Goal: Book appointment/travel/reservation

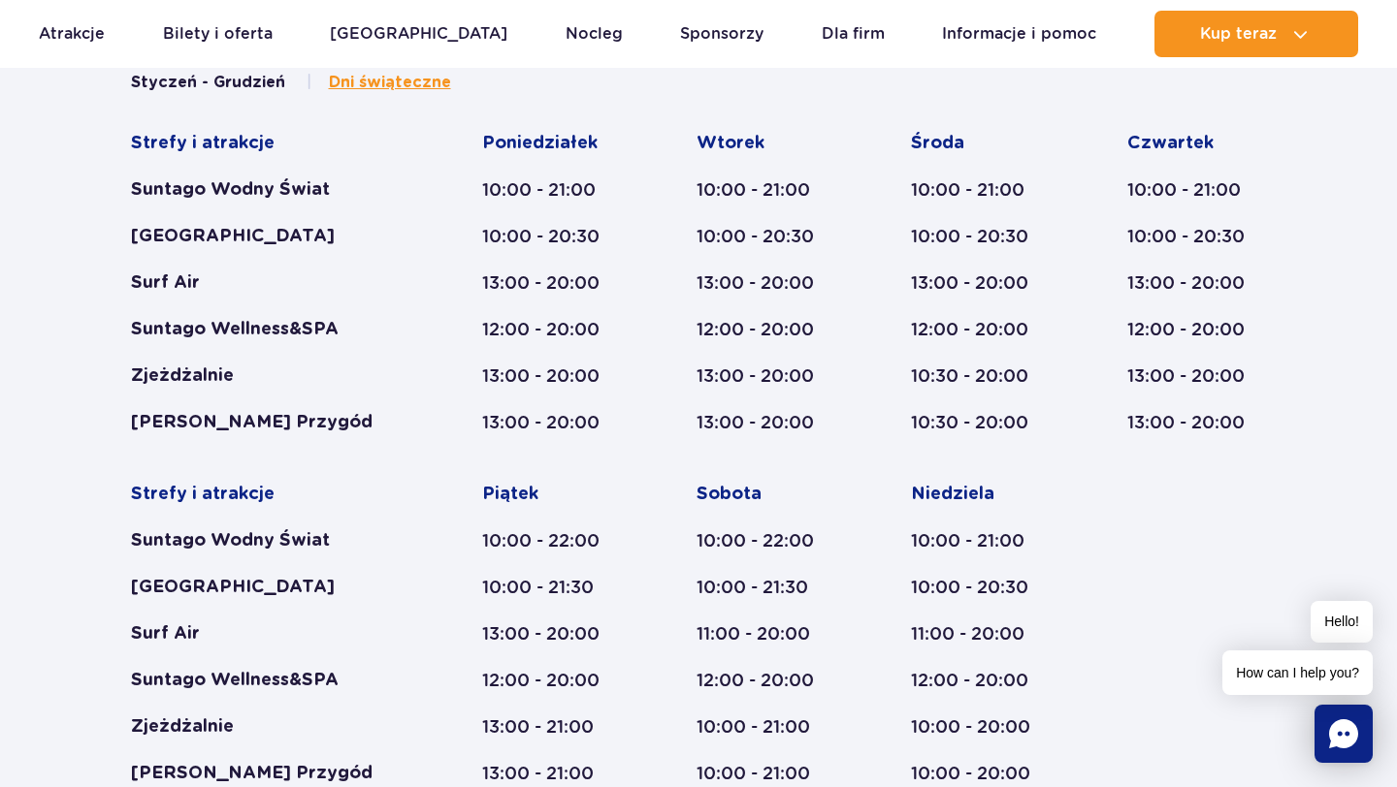
scroll to position [915, 0]
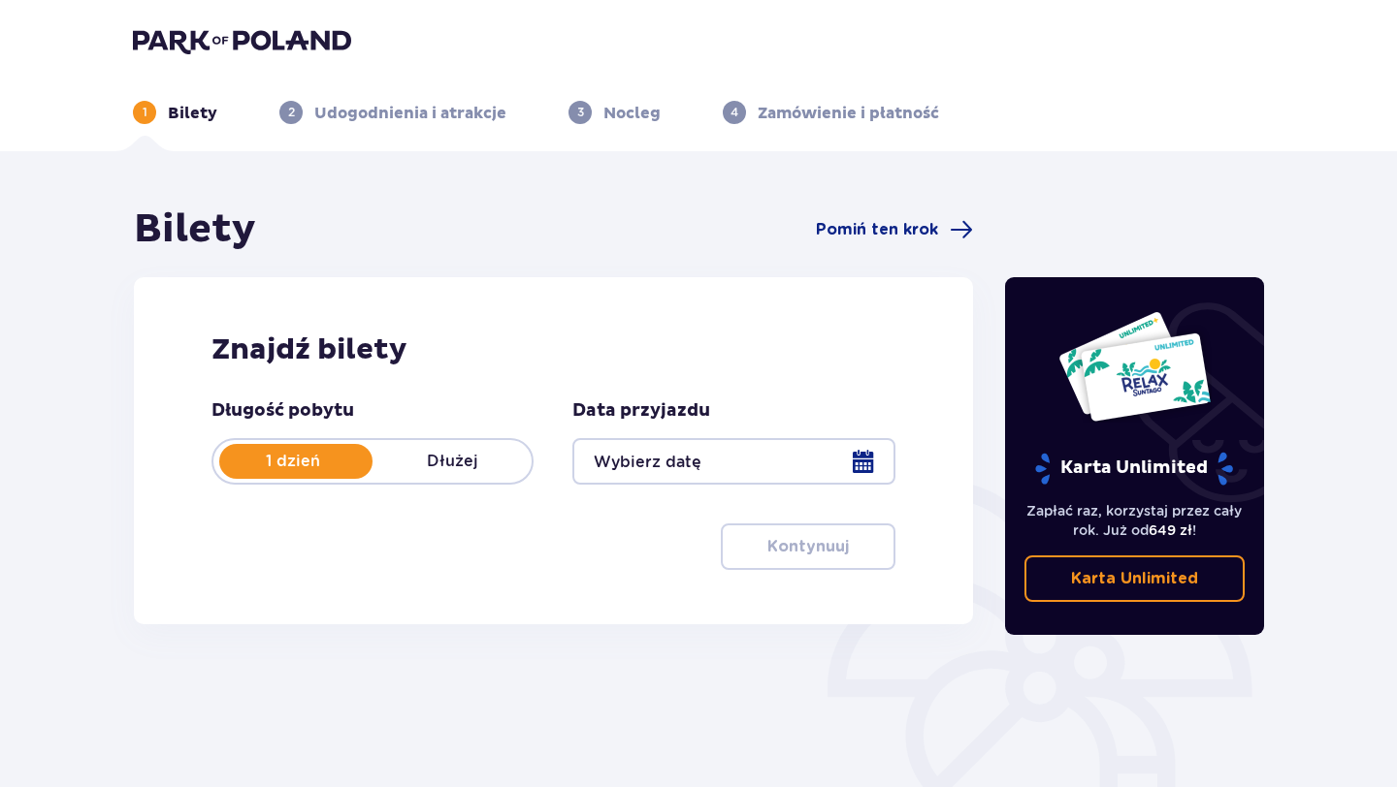
type input "[DATE]"
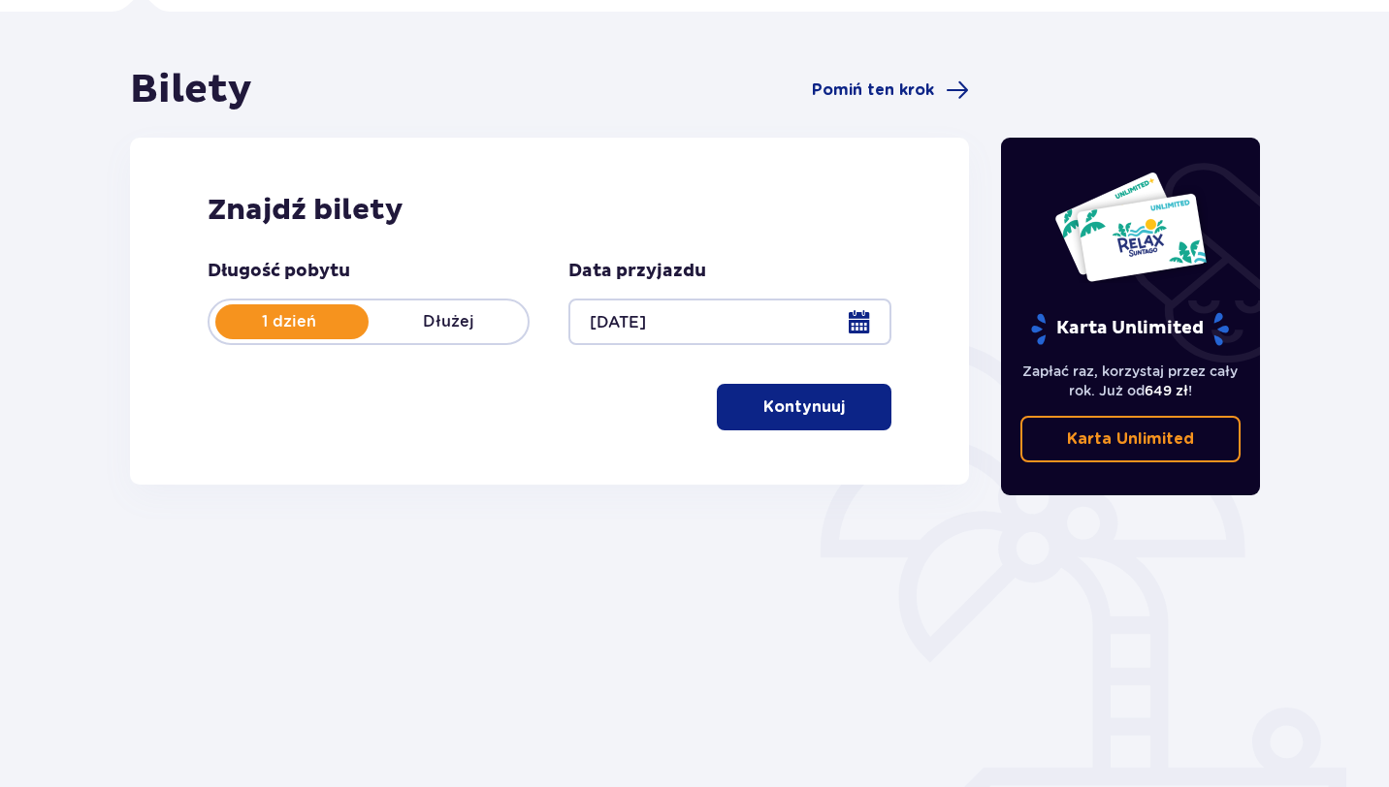
scroll to position [176, 0]
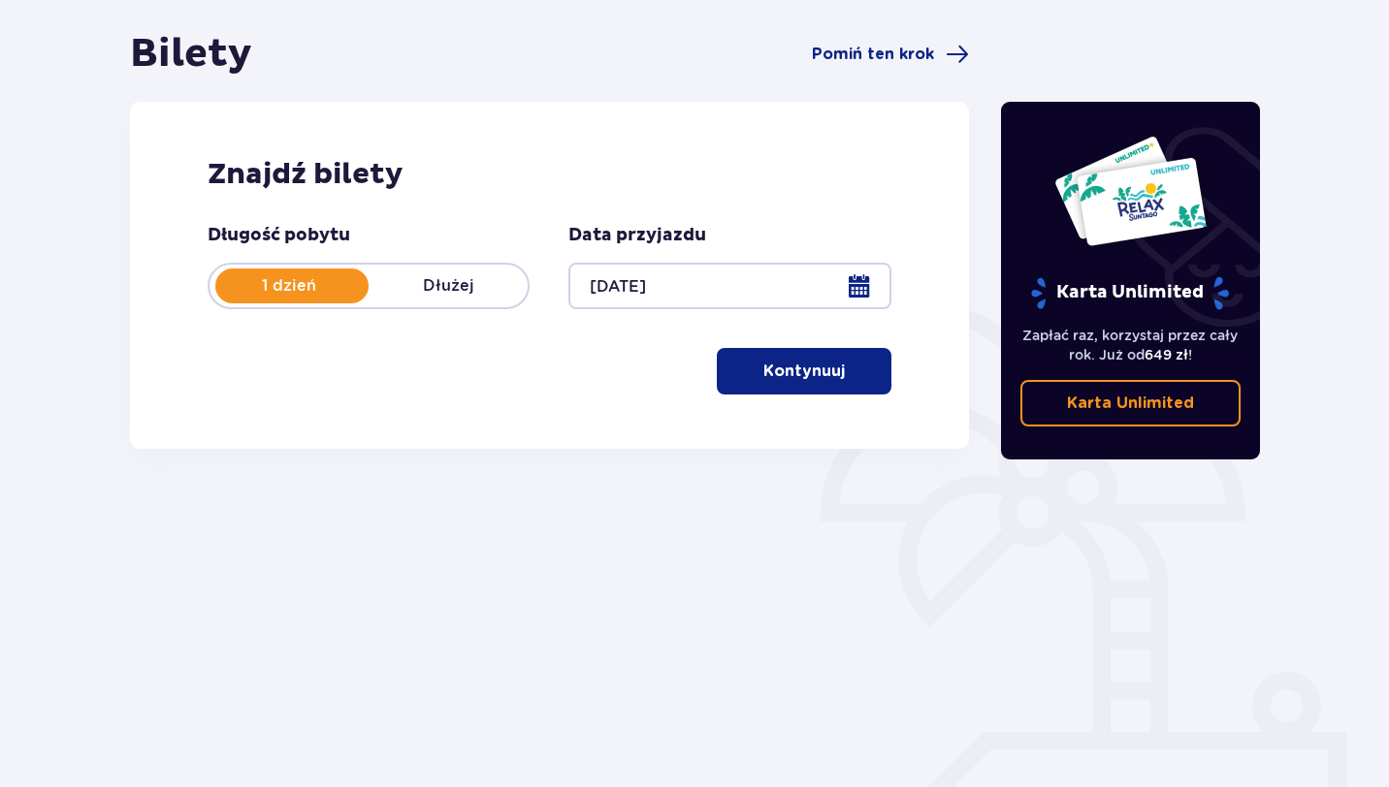
click at [823, 365] on p "Kontynuuj" at bounding box center [803, 371] width 81 height 21
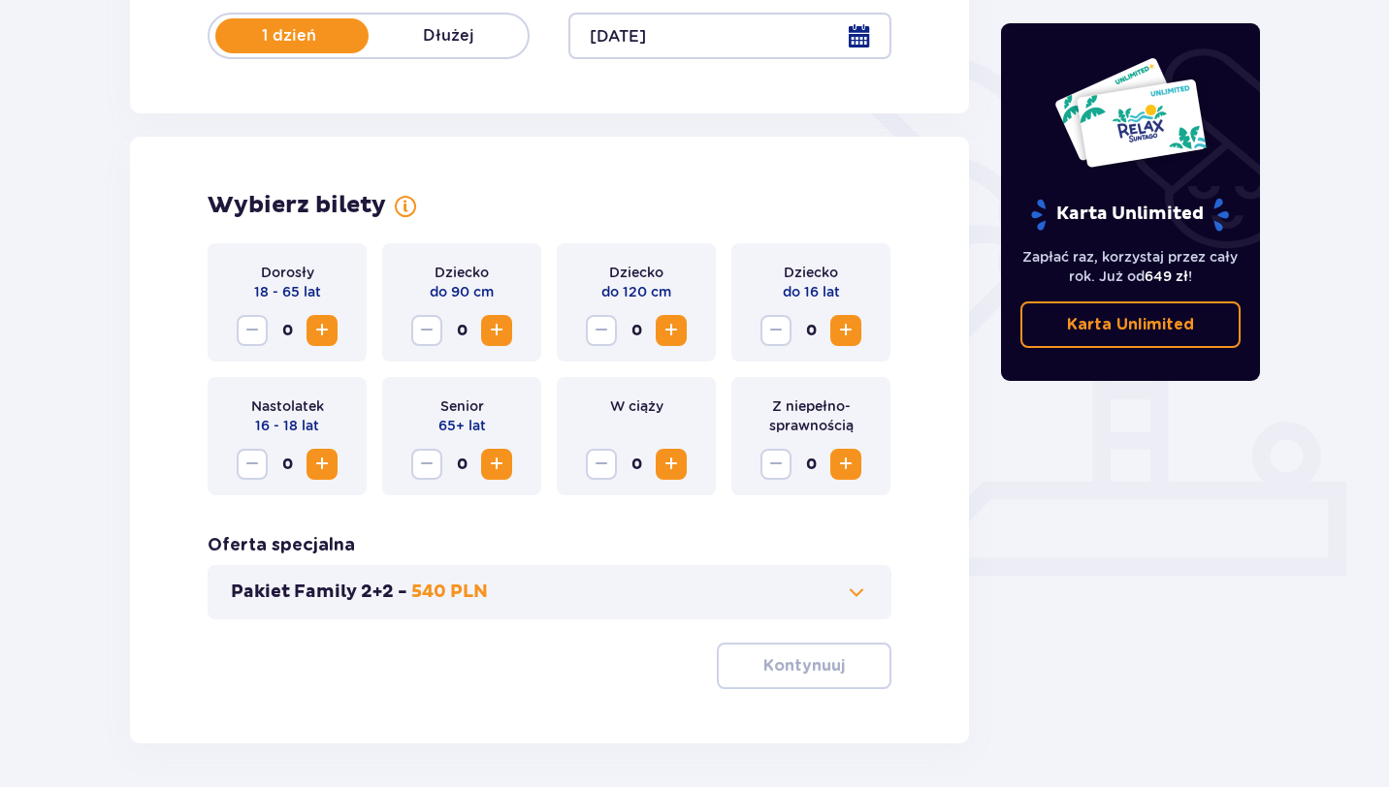
scroll to position [432, 0]
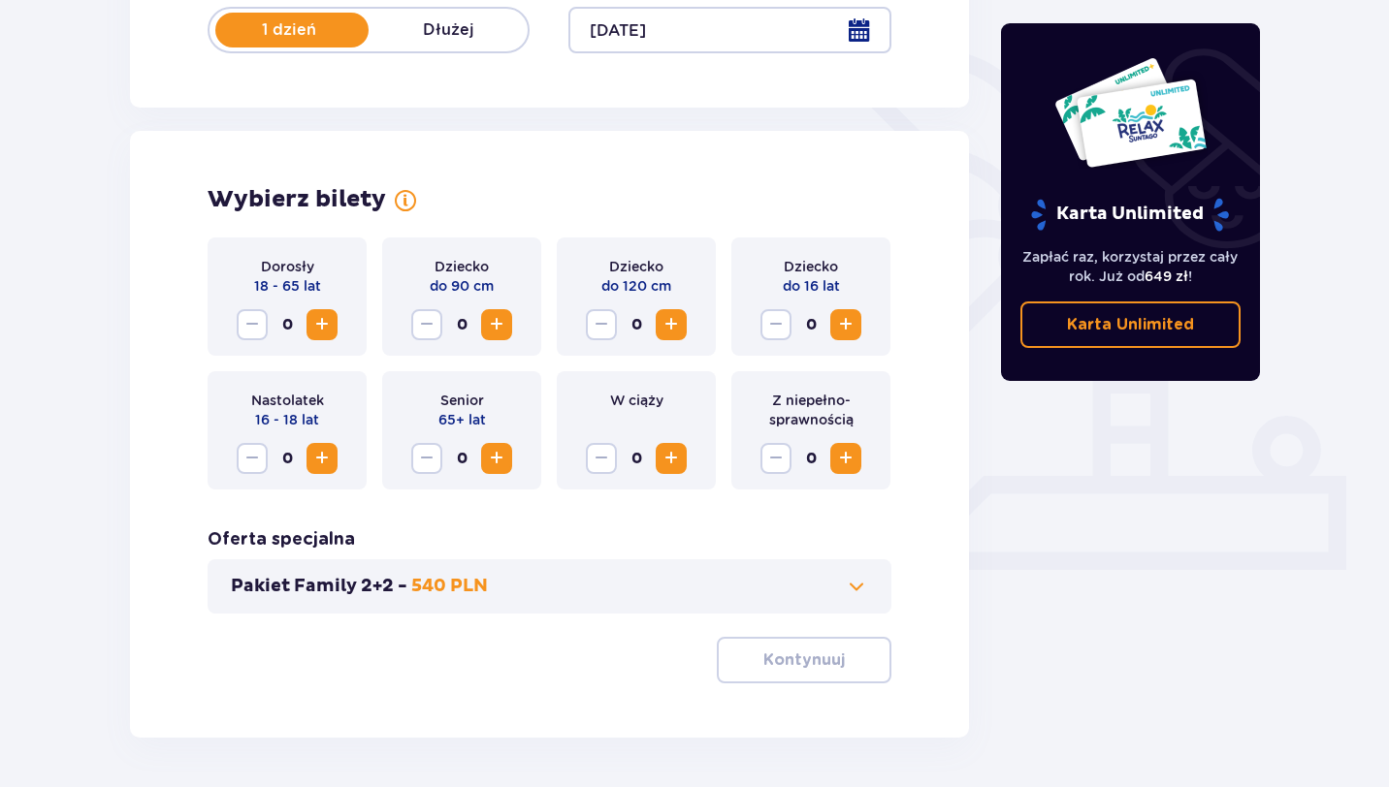
click at [358, 593] on p "Pakiet Family 2+2 -" at bounding box center [319, 586] width 177 height 23
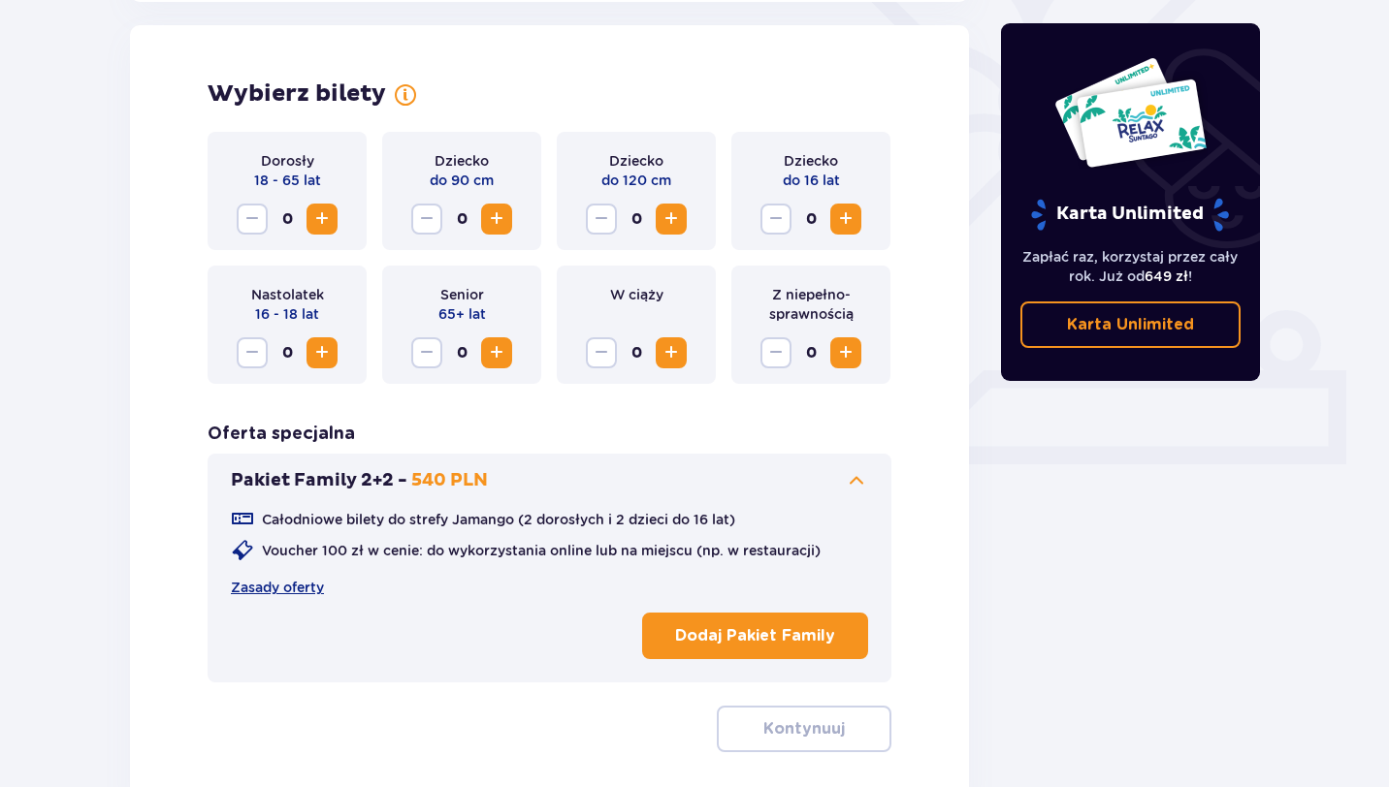
scroll to position [539, 0]
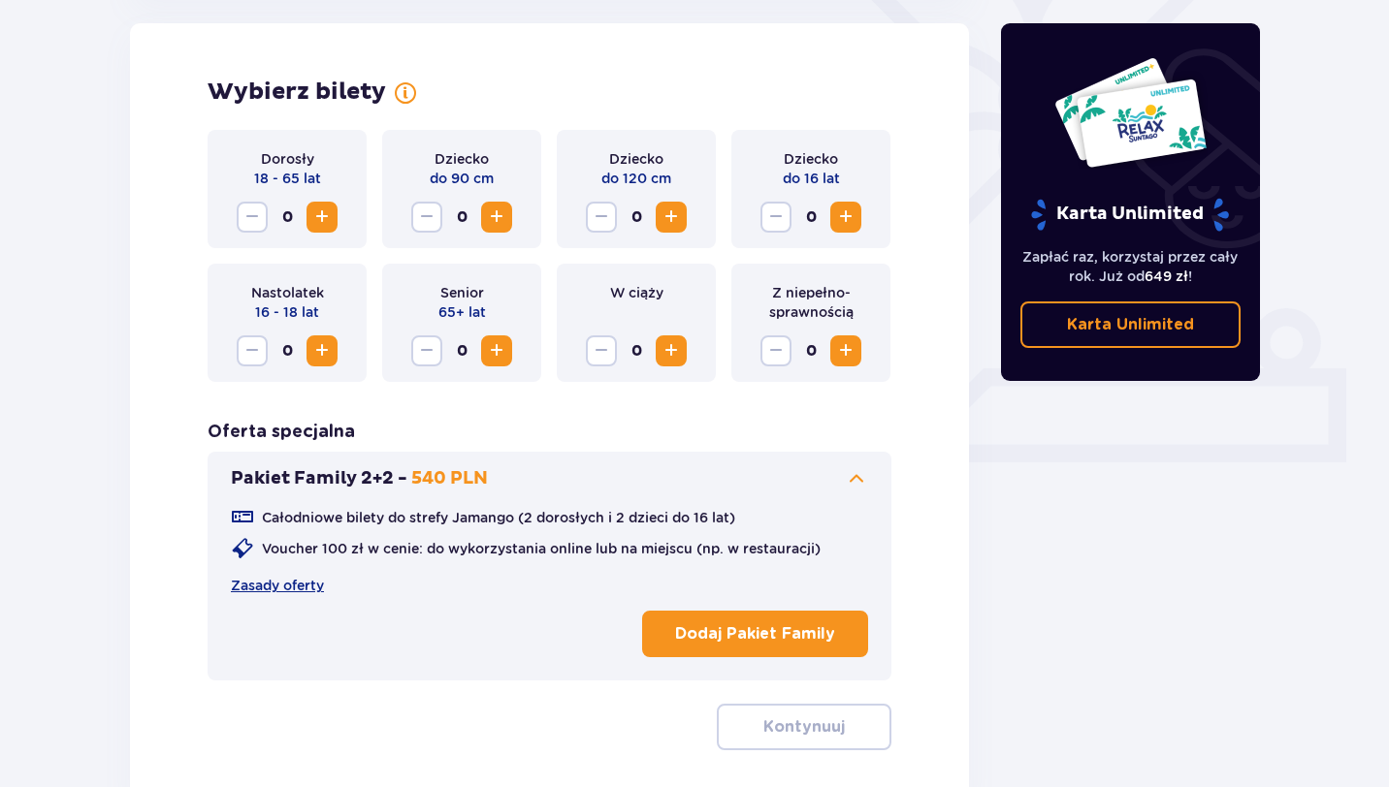
click at [604, 490] on button "Pakiet Family 2+2 - 540 PLN" at bounding box center [549, 478] width 637 height 23
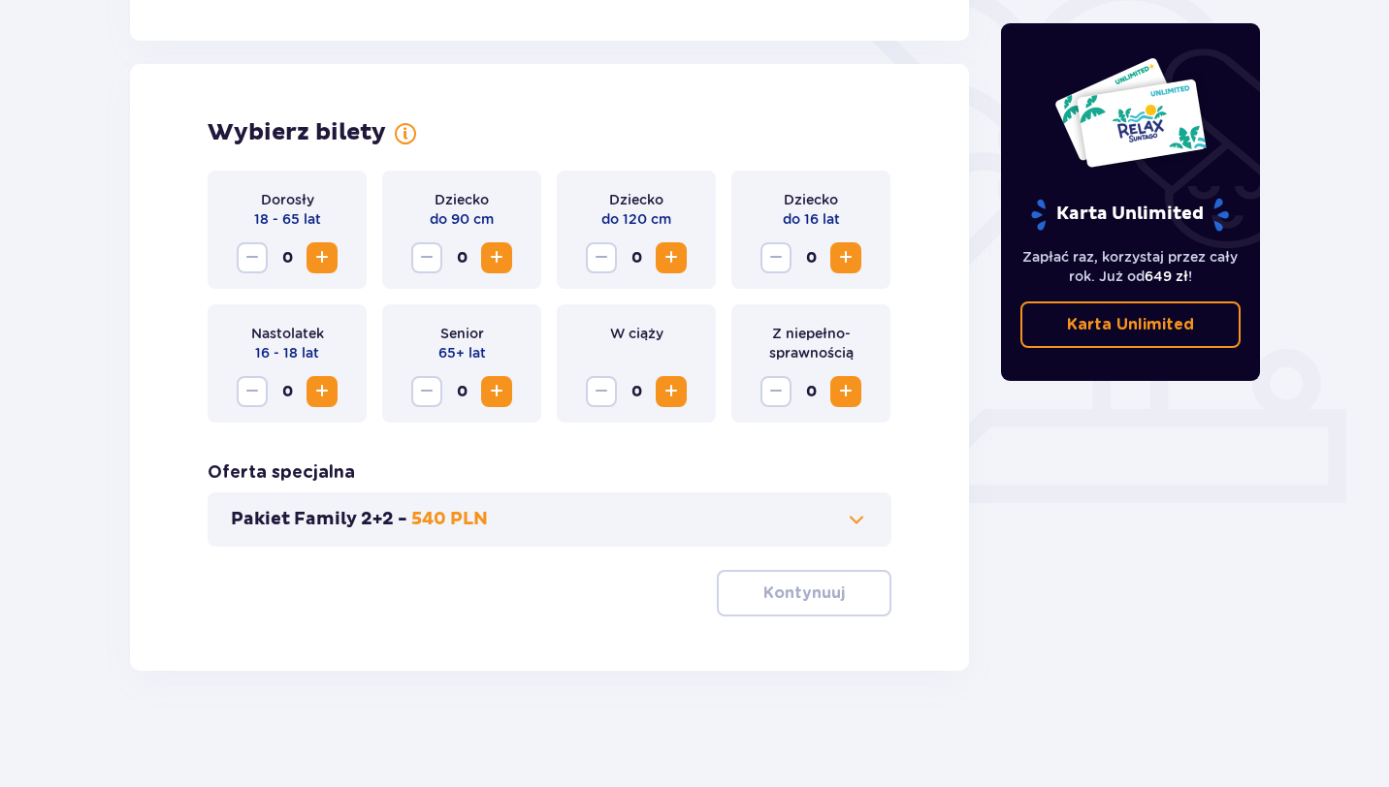
click at [316, 266] on span "Increase" at bounding box center [321, 257] width 23 height 23
click at [784, 585] on p "Kontynuuj" at bounding box center [803, 593] width 81 height 21
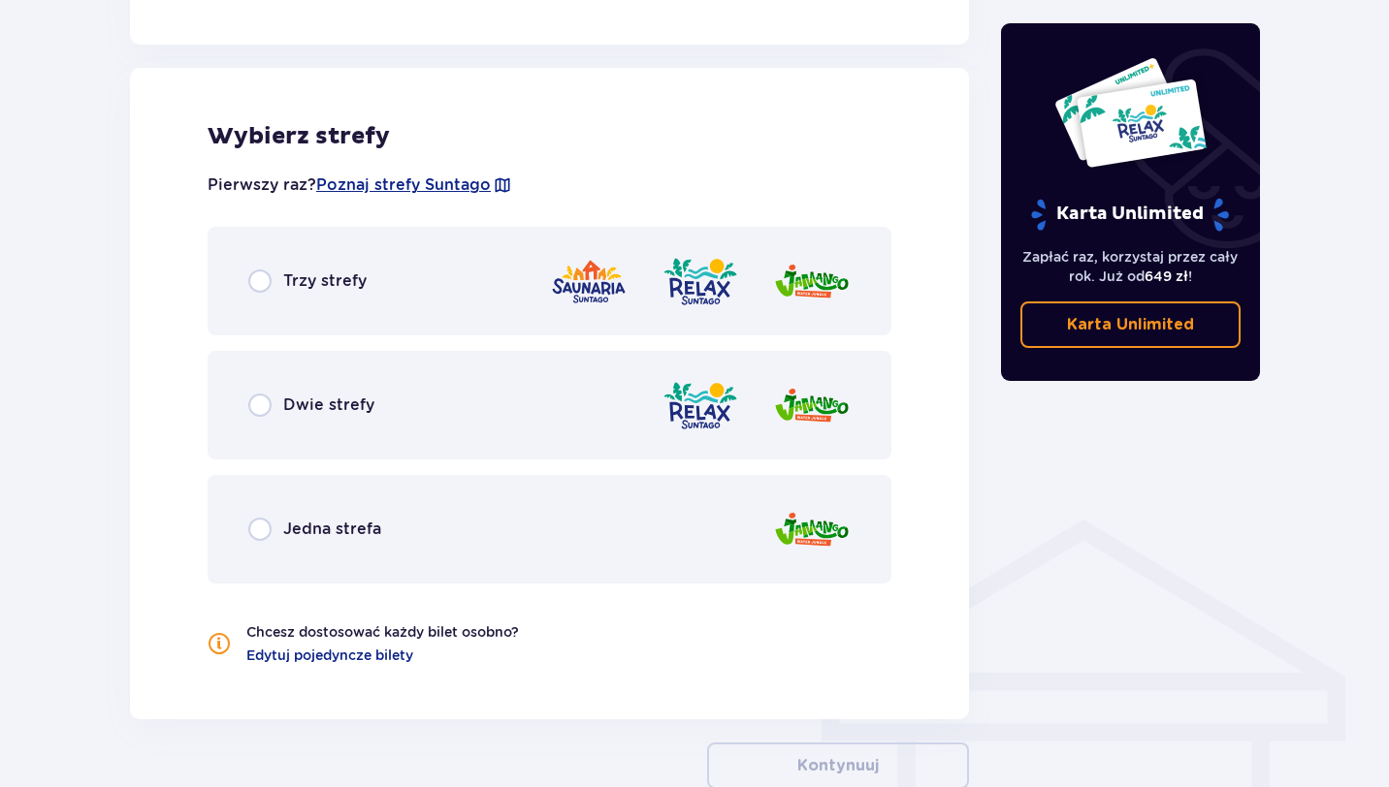
scroll to position [1076, 0]
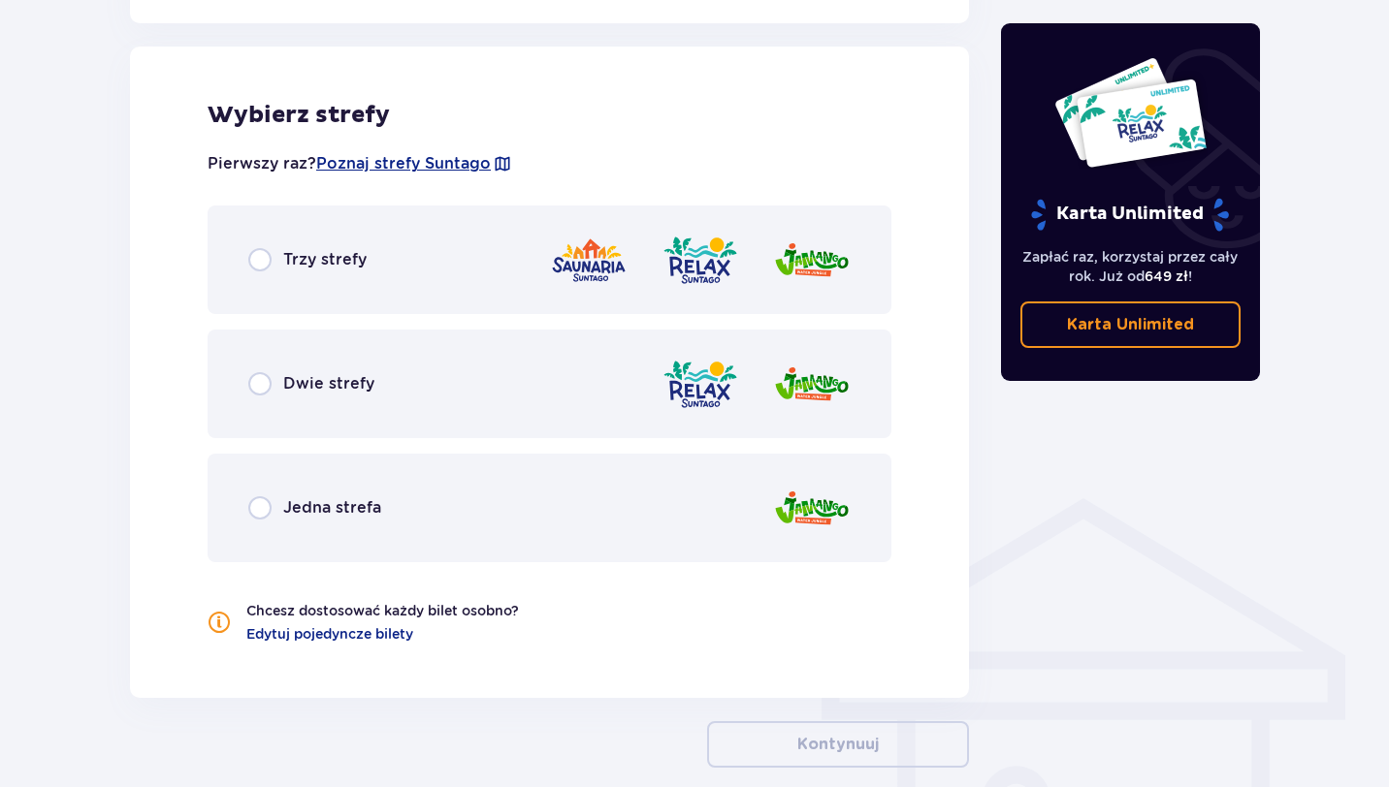
click at [243, 391] on div "Dwie strefy" at bounding box center [550, 384] width 684 height 109
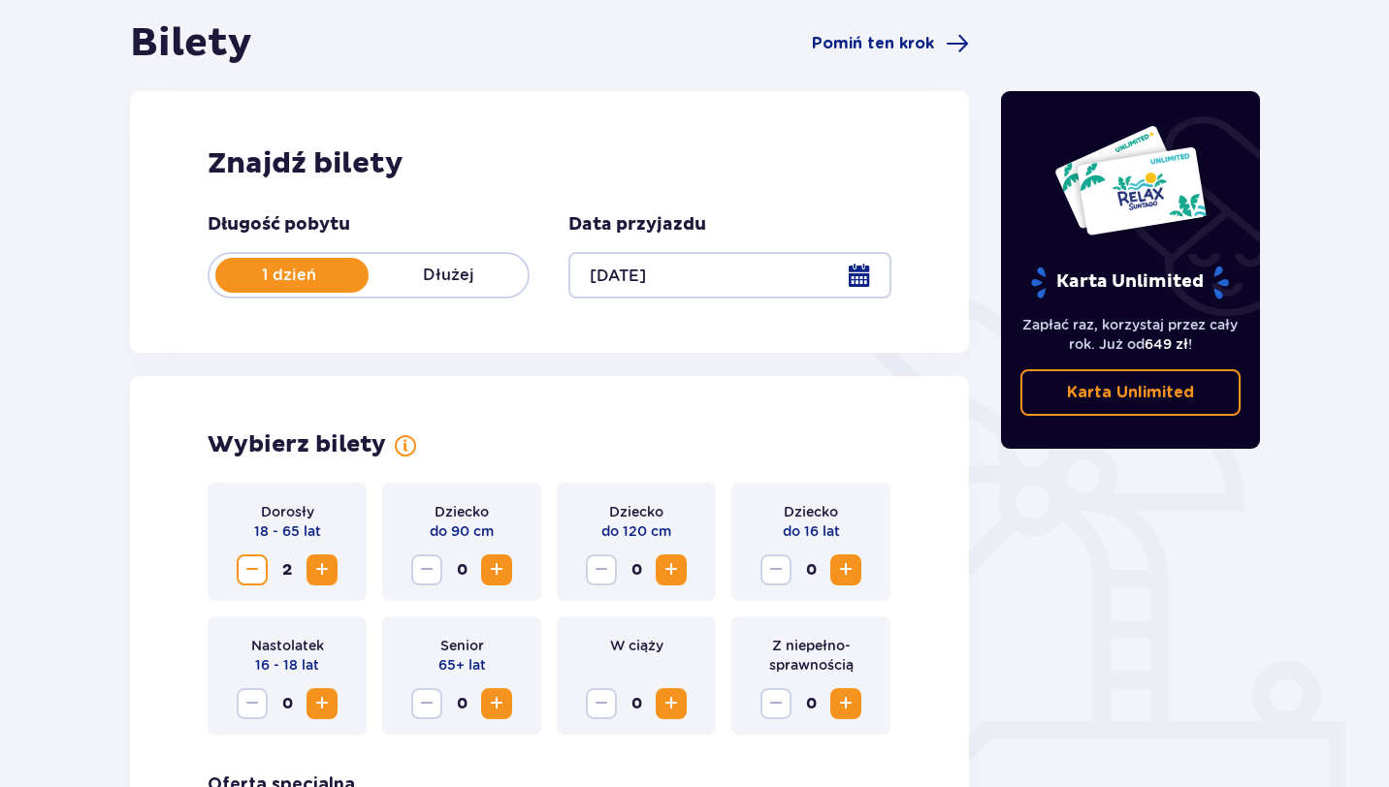
scroll to position [190, 0]
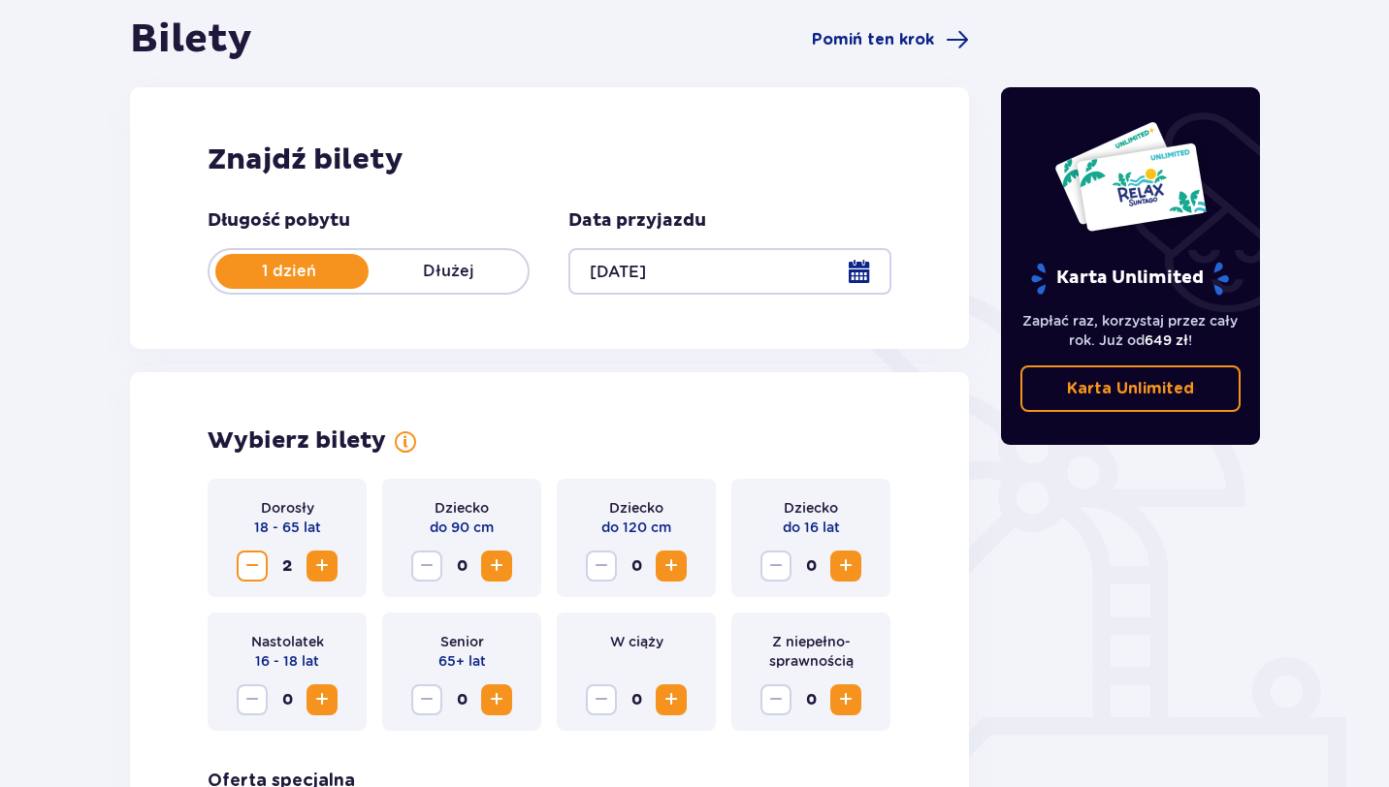
click at [769, 267] on div at bounding box center [729, 271] width 322 height 47
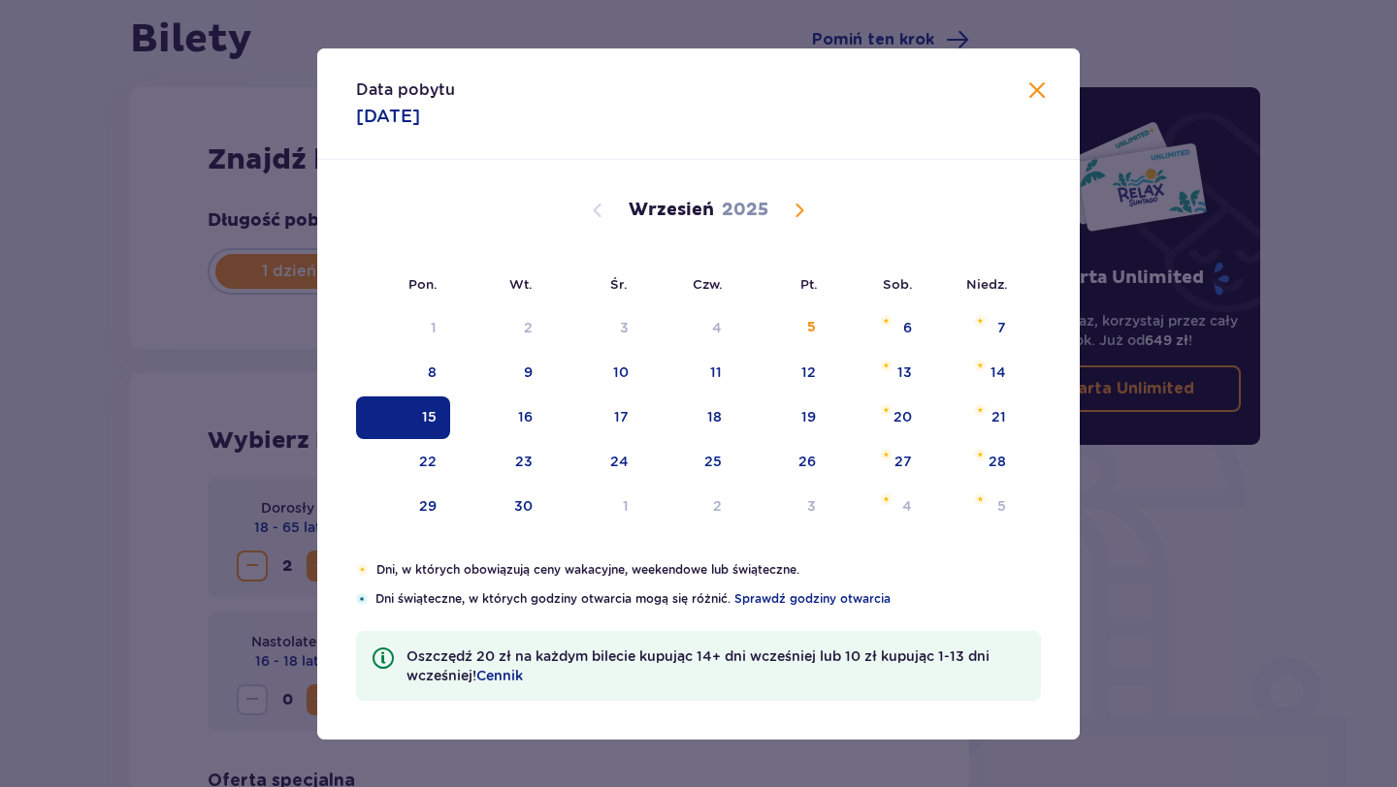
click at [1036, 90] on span at bounding box center [1036, 91] width 23 height 23
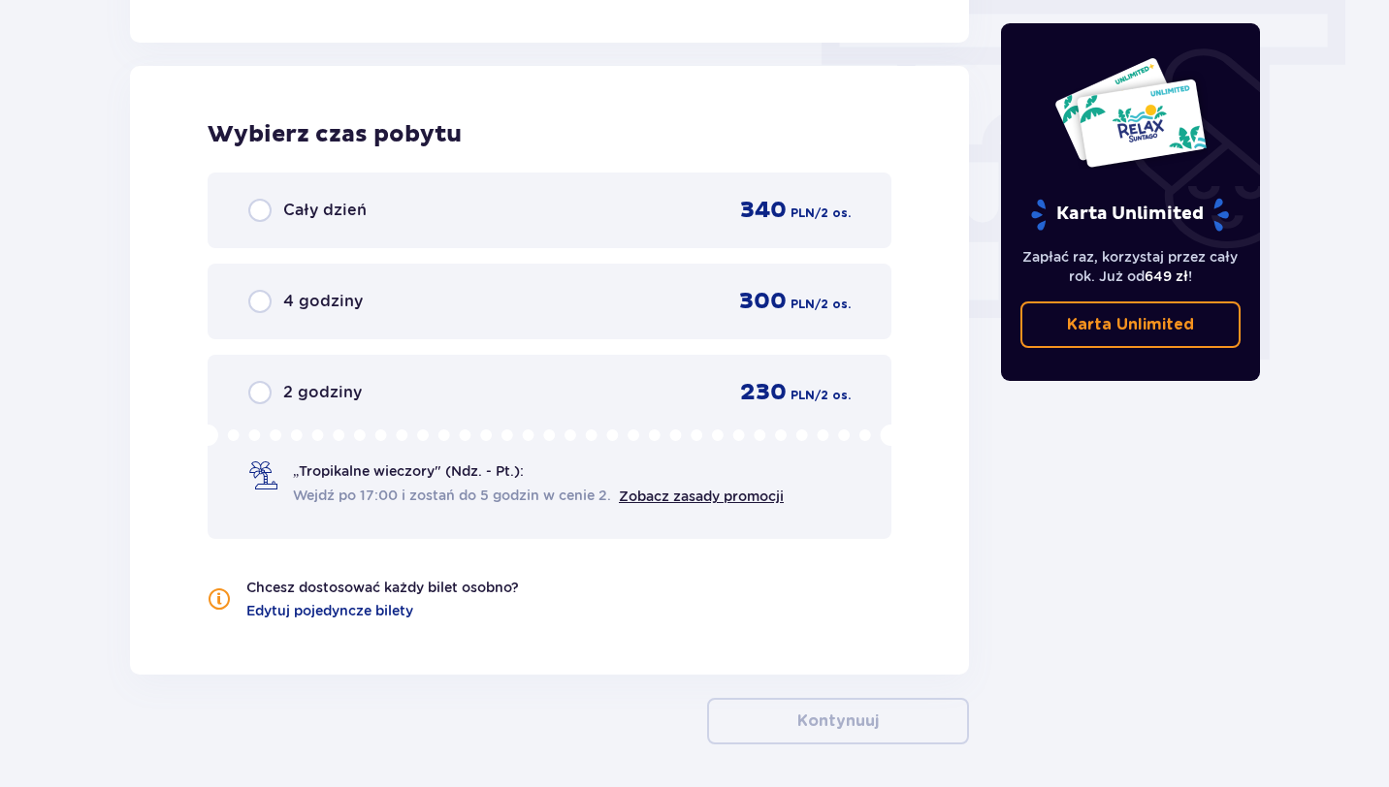
scroll to position [1753, 0]
